Goal: Task Accomplishment & Management: Manage account settings

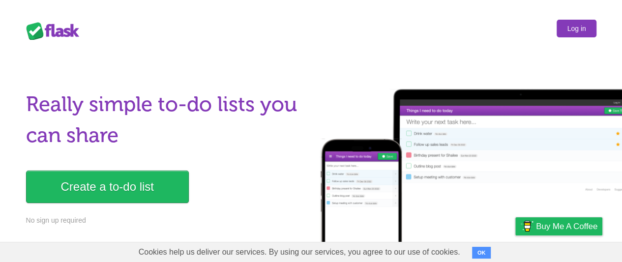
click at [576, 28] on link "Log in" at bounding box center [576, 29] width 39 height 18
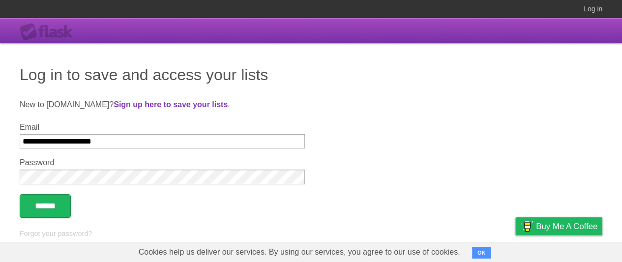
type input "**********"
click at [47, 206] on input "******" at bounding box center [45, 206] width 51 height 24
